Goal: Information Seeking & Learning: Learn about a topic

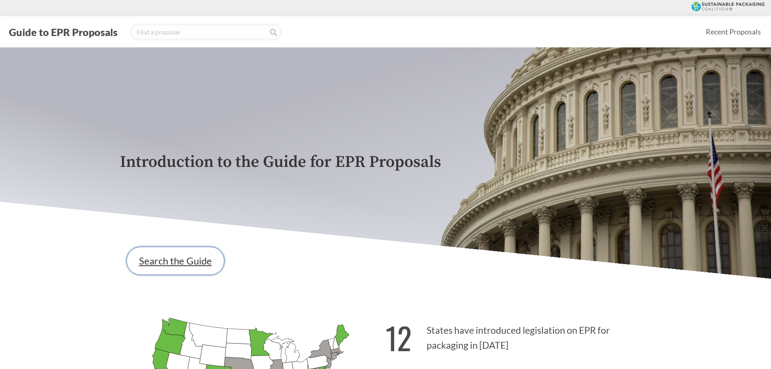
click at [190, 256] on link "Search the Guide" at bounding box center [175, 261] width 98 height 28
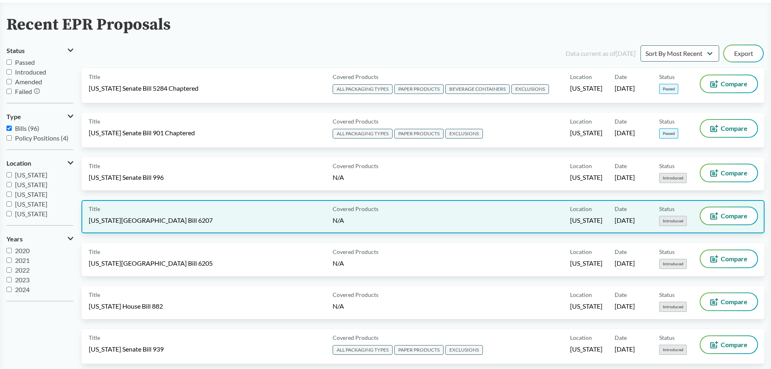
scroll to position [41, 0]
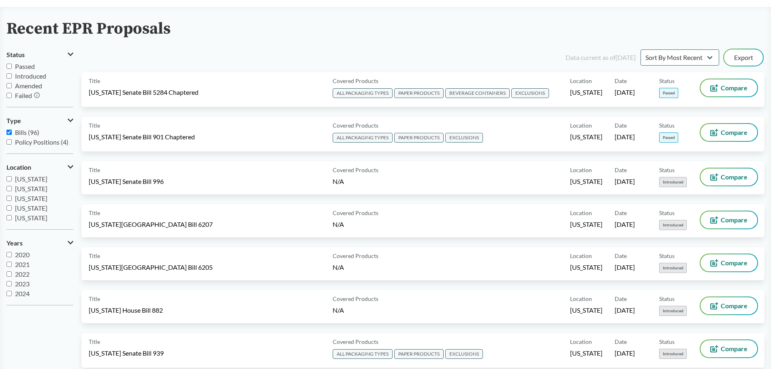
click at [10, 65] on input "Passed" at bounding box center [8, 66] width 5 height 5
checkbox input "true"
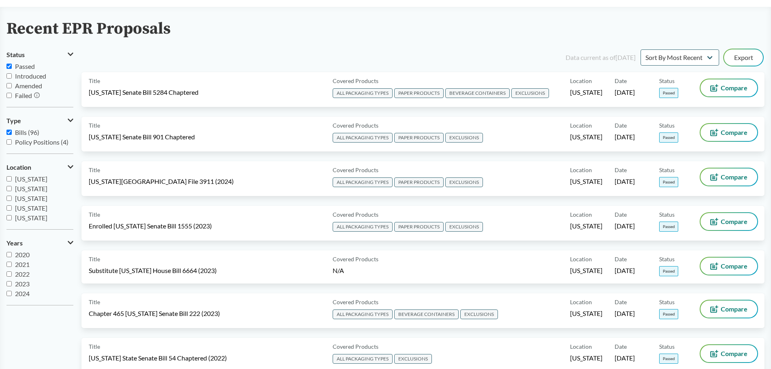
click at [7, 75] on input "Introduced" at bounding box center [8, 75] width 5 height 5
checkbox input "true"
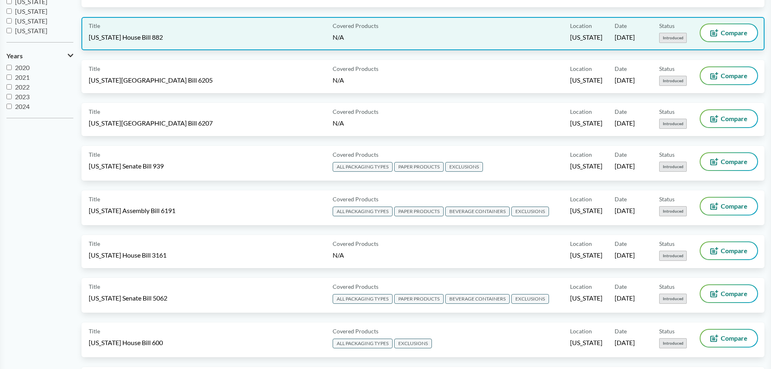
scroll to position [0, 0]
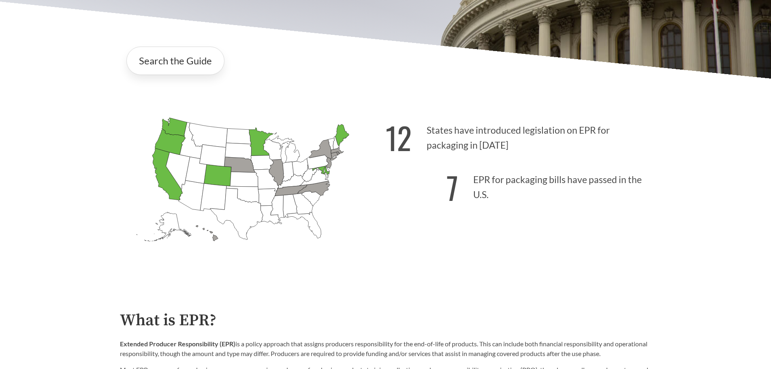
scroll to position [203, 0]
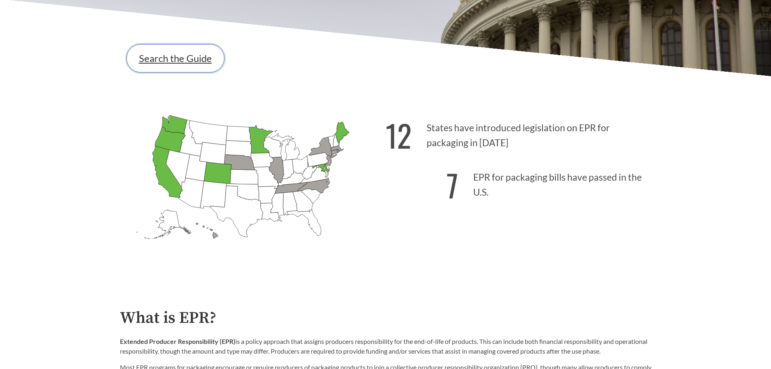
click at [192, 60] on link "Search the Guide" at bounding box center [175, 58] width 98 height 28
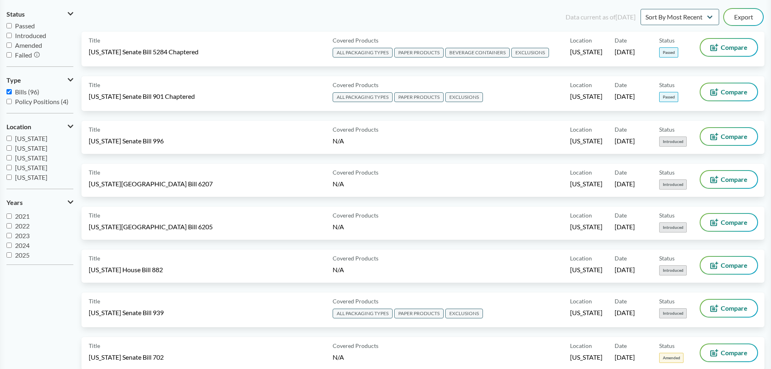
scroll to position [10, 0]
click at [8, 254] on input "2025" at bounding box center [8, 252] width 5 height 5
checkbox input "true"
click at [9, 245] on input "2024" at bounding box center [8, 243] width 5 height 5
checkbox input "true"
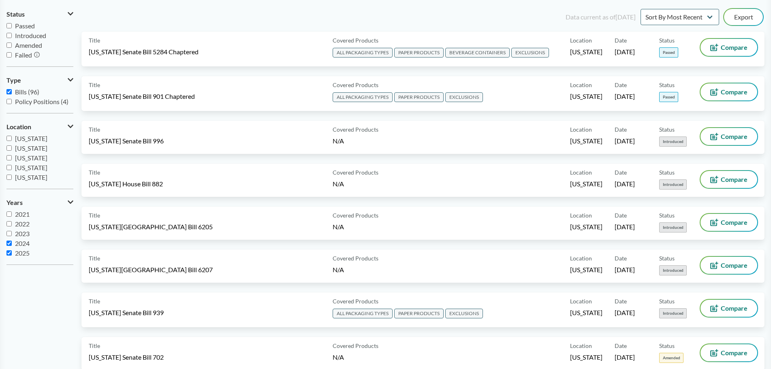
click at [7, 26] on input "Passed" at bounding box center [8, 25] width 5 height 5
checkbox input "true"
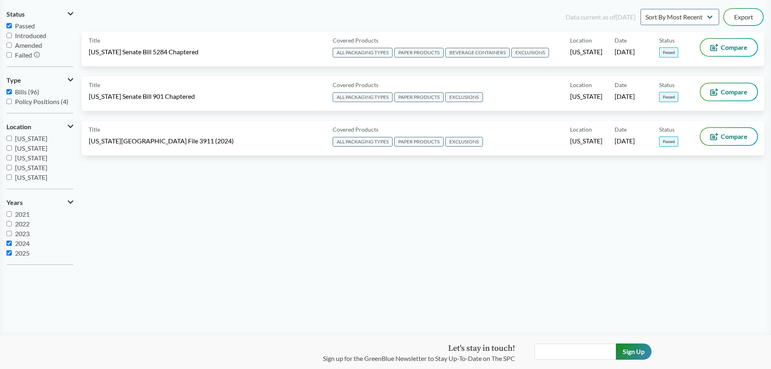
click at [9, 33] on input "Introduced" at bounding box center [8, 35] width 5 height 5
checkbox input "true"
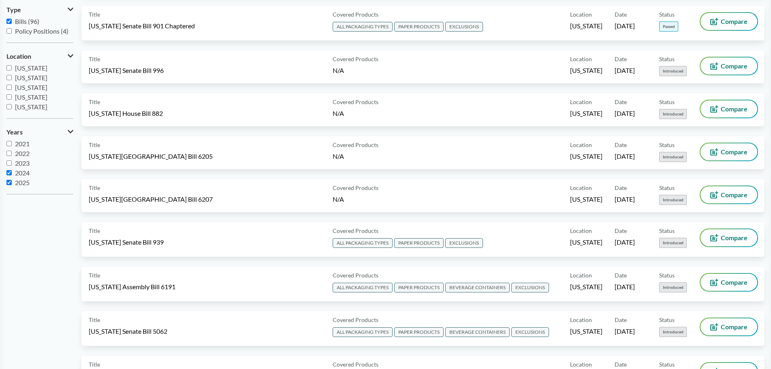
scroll to position [0, 0]
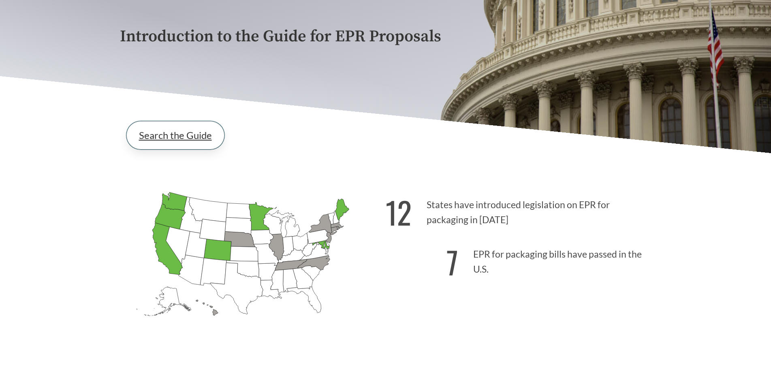
scroll to position [203, 0]
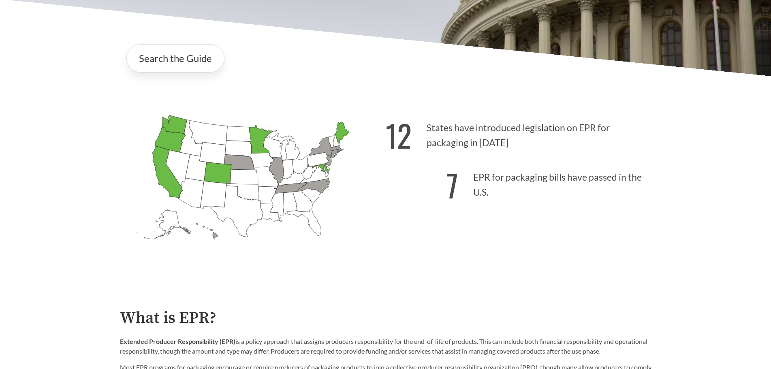
click at [290, 190] on icon "[US_STATE] Introduced: 2" at bounding box center [291, 187] width 32 height 11
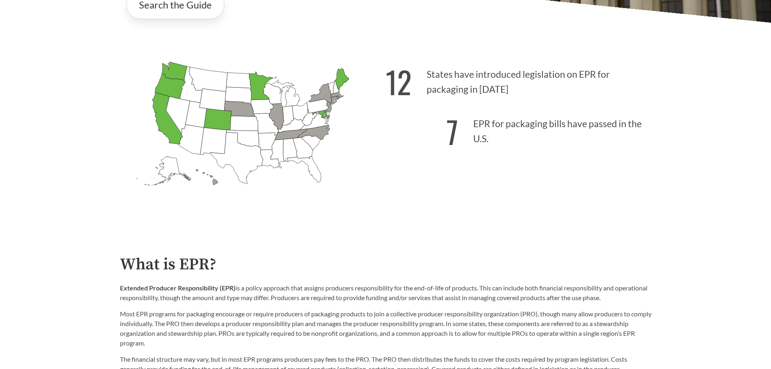
scroll to position [243, 0]
